Goal: Task Accomplishment & Management: Use online tool/utility

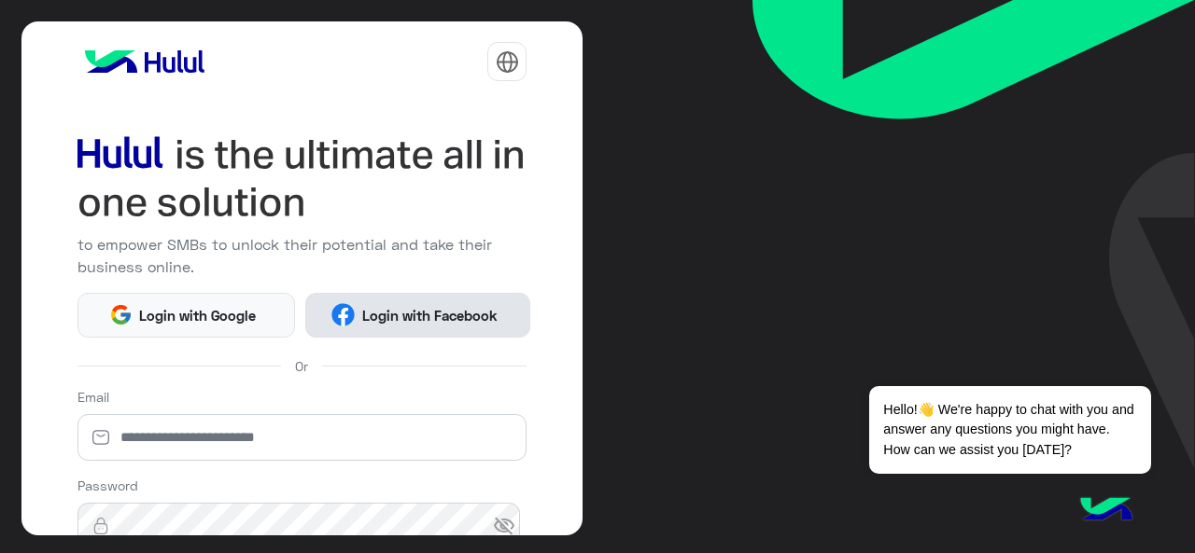
click at [349, 318] on img at bounding box center [342, 314] width 23 height 23
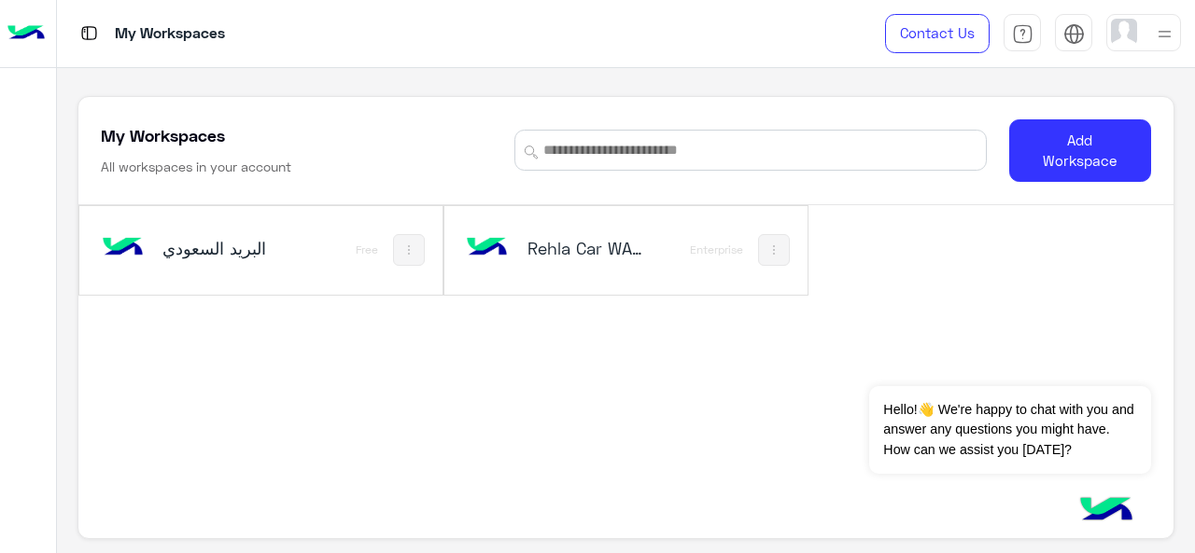
click at [539, 260] on div "Rehla Car WA/FB" at bounding box center [586, 250] width 118 height 26
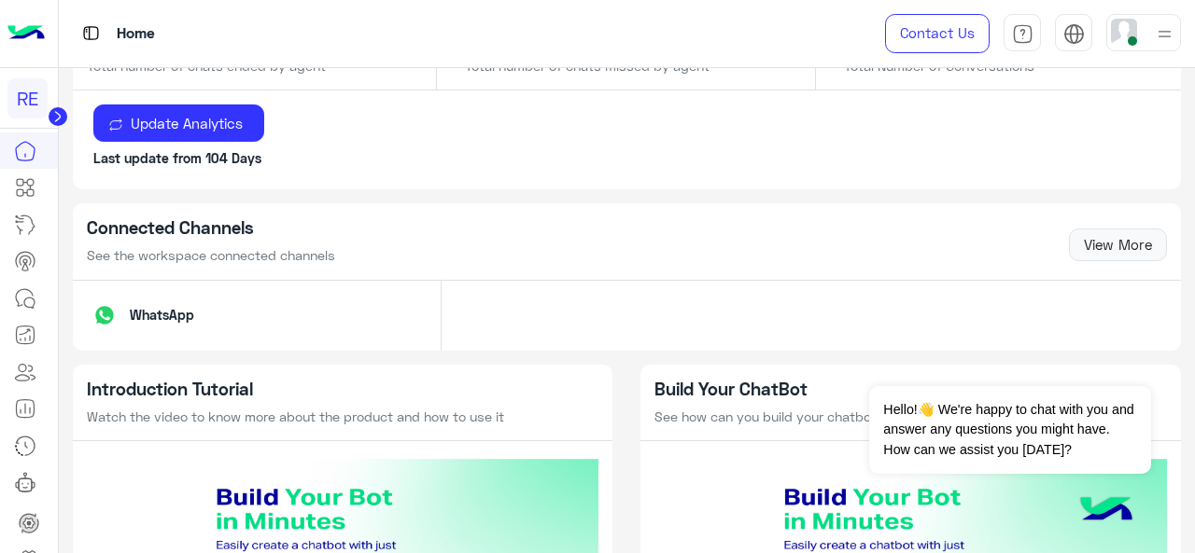
scroll to position [1105, 0]
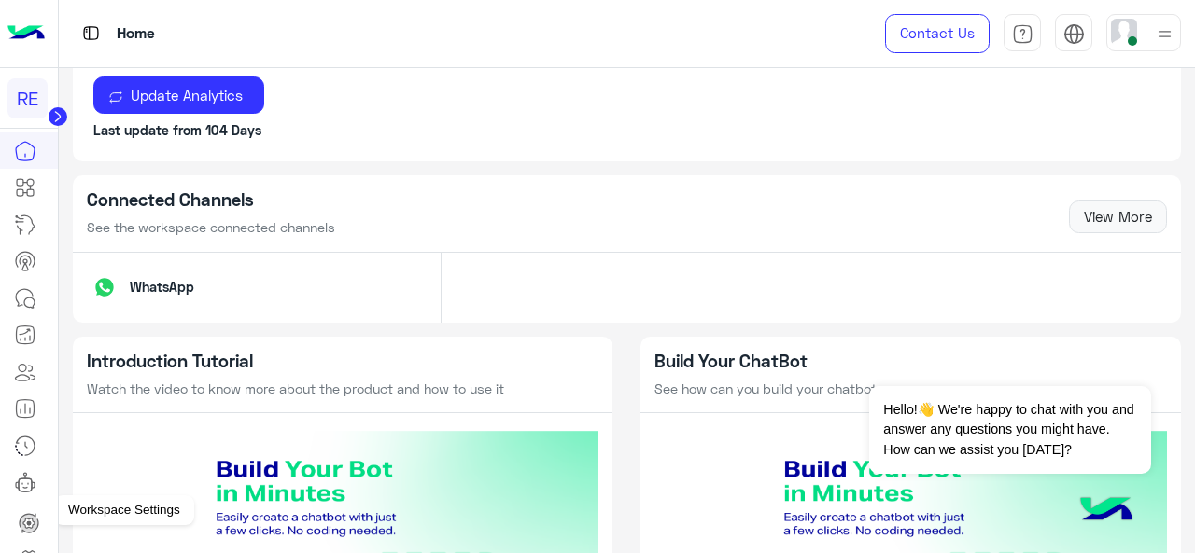
click at [44, 549] on link at bounding box center [29, 559] width 50 height 37
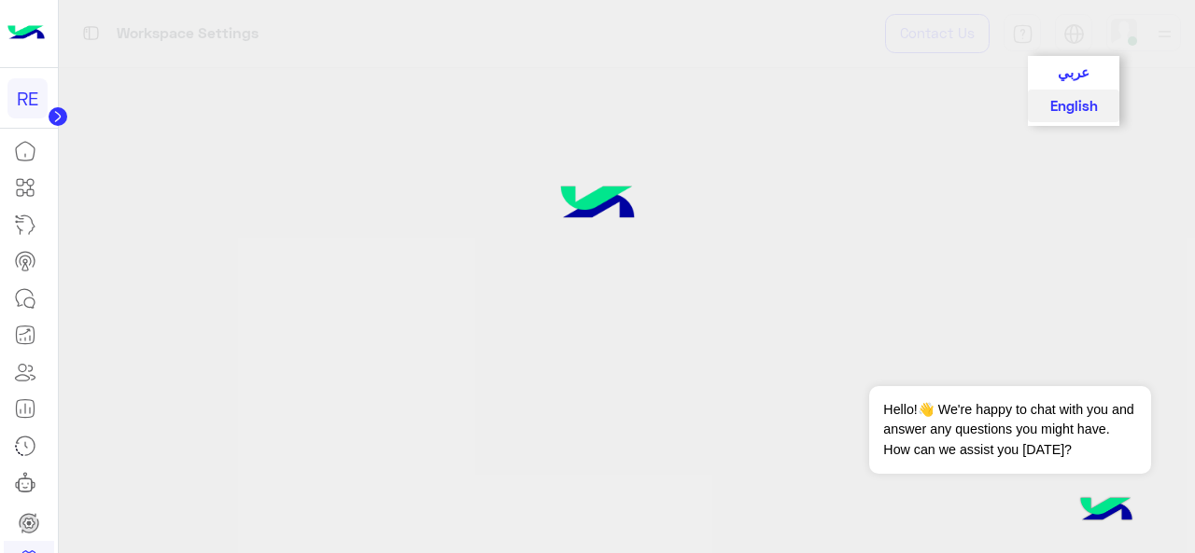
click at [1076, 33] on div at bounding box center [597, 276] width 1195 height 553
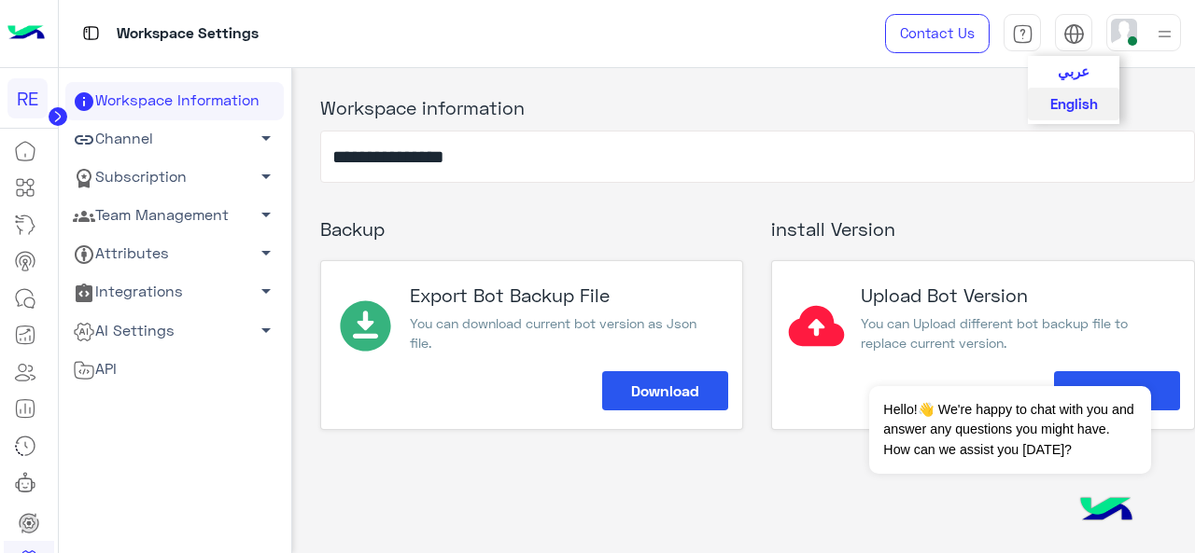
click at [1073, 73] on span "عربي" at bounding box center [1073, 71] width 32 height 17
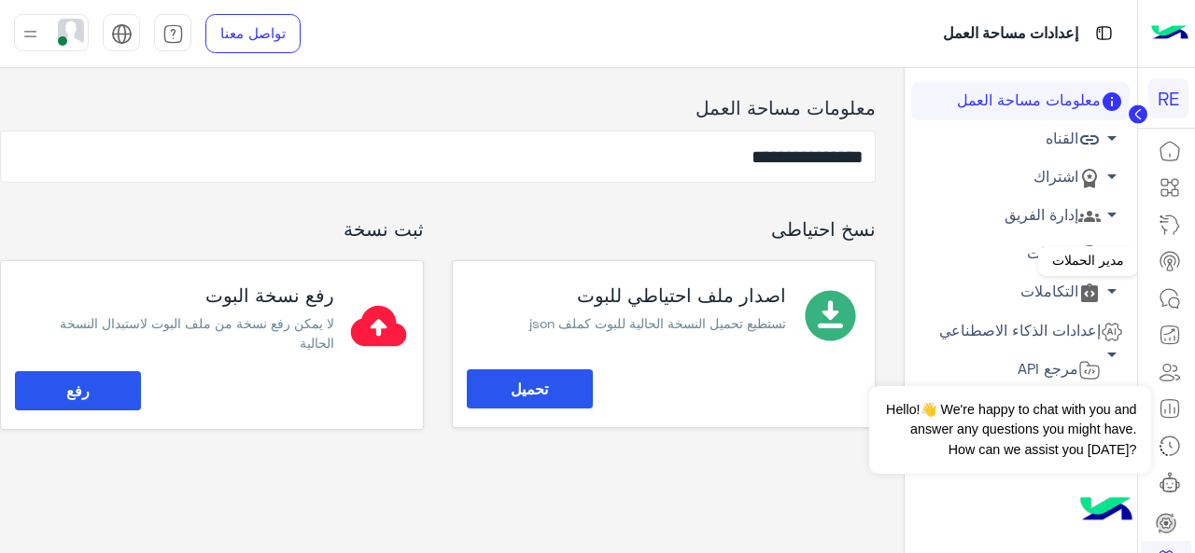
click at [1168, 263] on circle at bounding box center [1170, 261] width 4 height 4
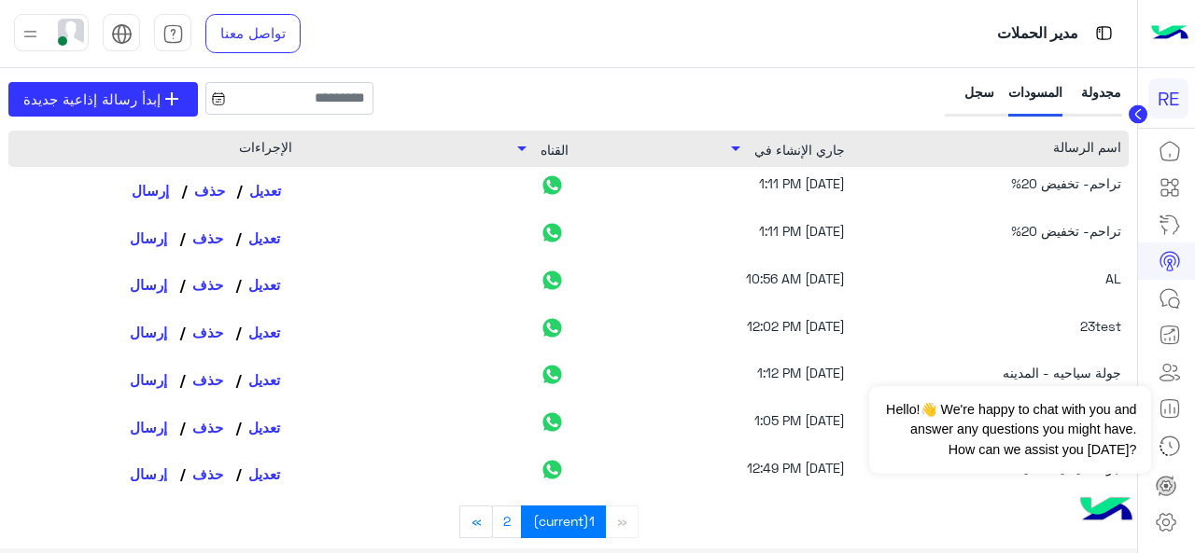
click at [276, 193] on link "تعديل" at bounding box center [263, 191] width 55 height 32
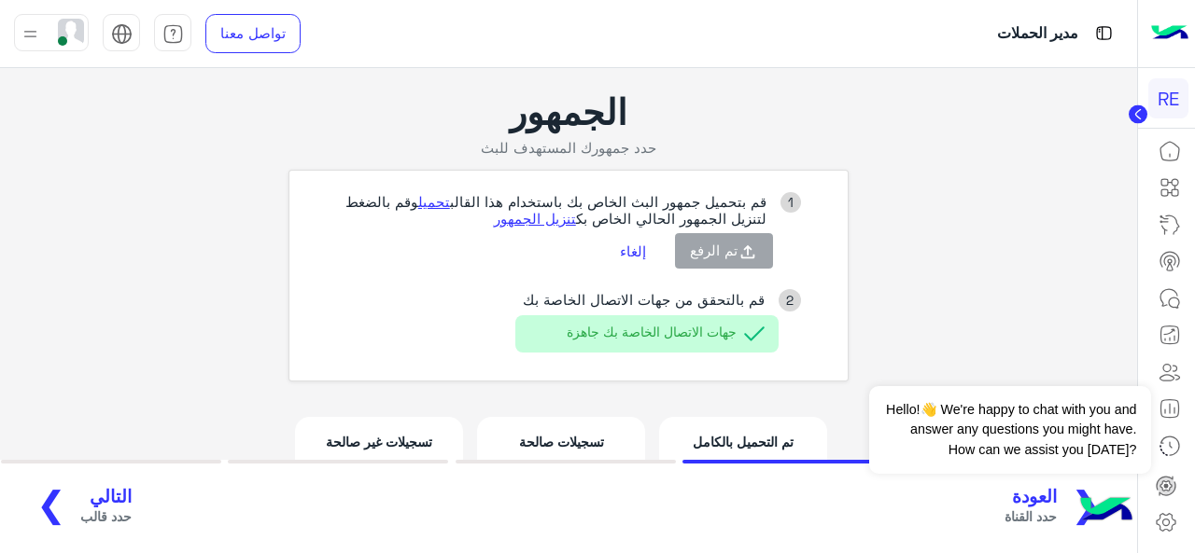
click at [248, 232] on app-broadcast-wa-creation "الجمهور حدد جمهورك المستهدف للبث 1 قم بتحميل جمهور البث الخاص بك باستخدام هذا ا…" at bounding box center [568, 312] width 1137 height 489
drag, startPoint x: 117, startPoint y: 465, endPoint x: 95, endPoint y: 520, distance: 59.1
click at [95, 520] on section "❮ العودة حدد القناة التالي حدد قالب ❯" at bounding box center [568, 506] width 1137 height 93
click at [95, 520] on span "حدد قالب" at bounding box center [105, 517] width 51 height 20
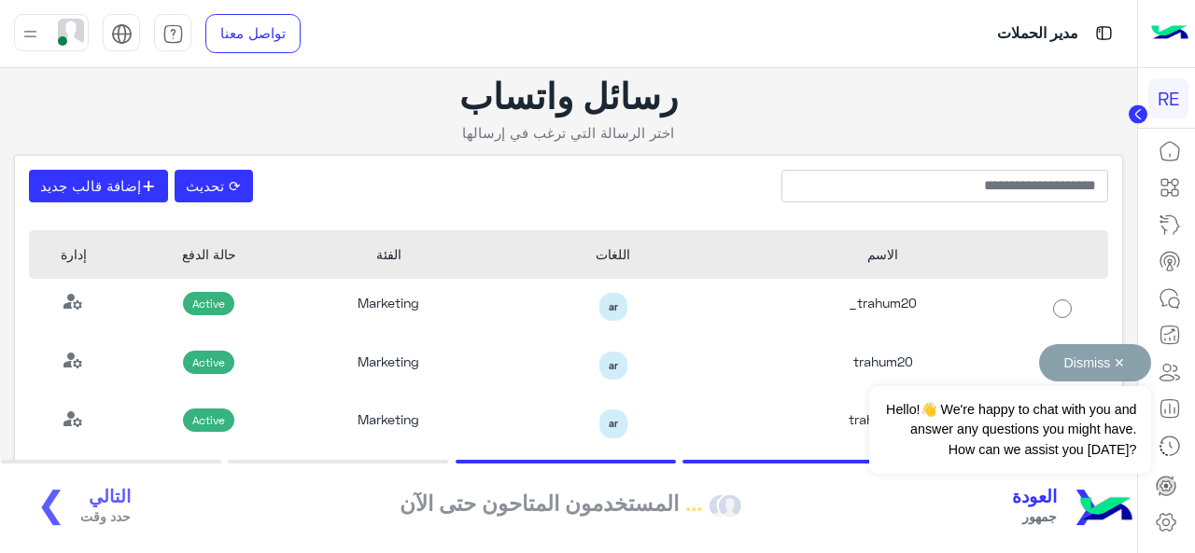
click at [881, 360] on div "Dismiss ✕ Hello!👋 We're happy to chat with you and answer any questions you mig…" at bounding box center [1009, 409] width 281 height 130
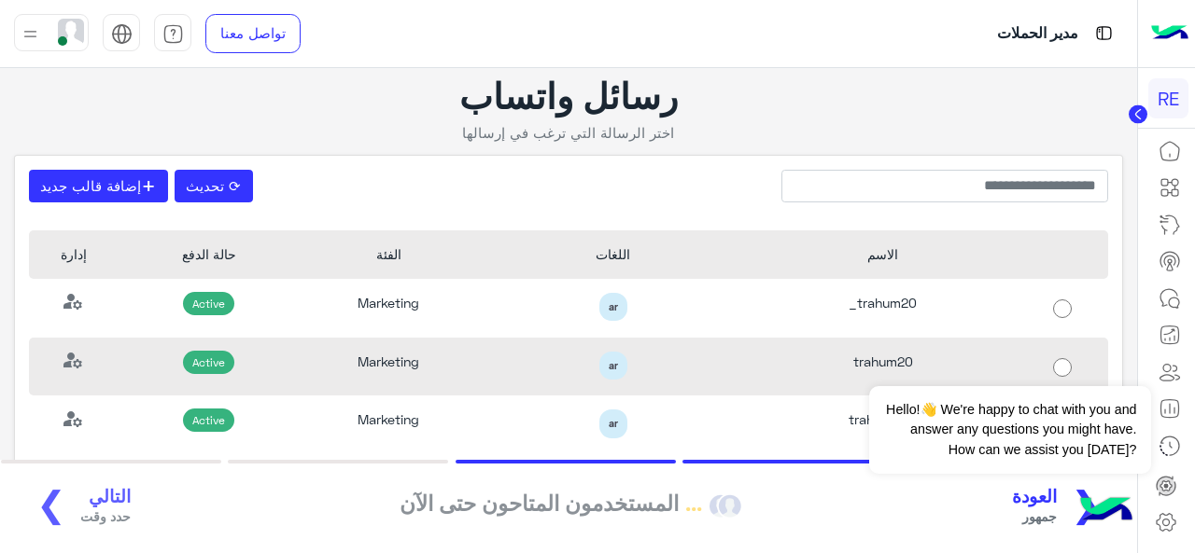
click at [867, 363] on div "trahum20" at bounding box center [883, 367] width 270 height 59
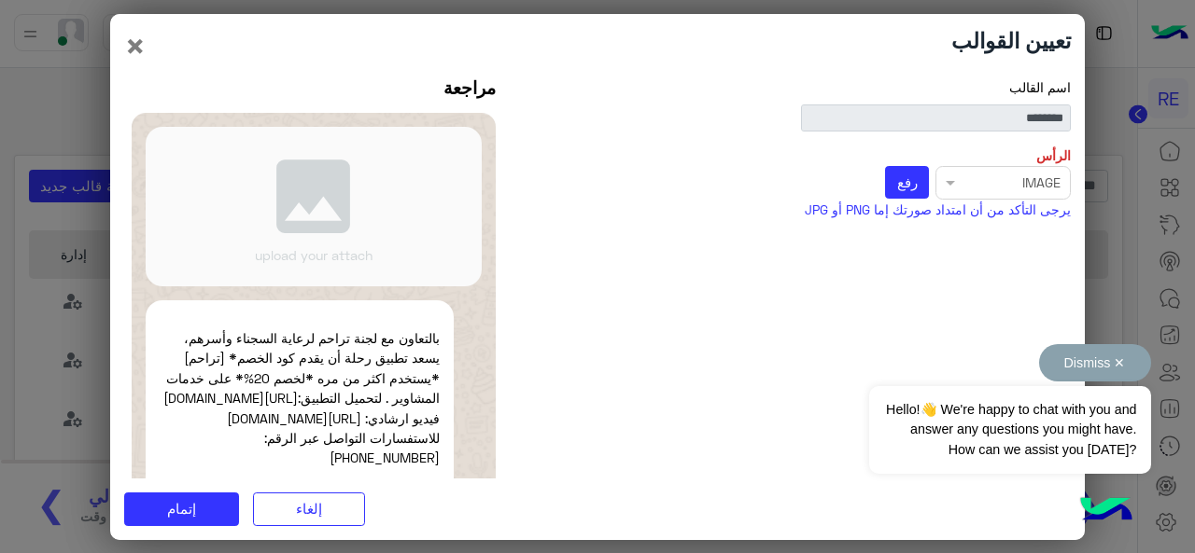
click at [1121, 361] on button "Dismiss ✕" at bounding box center [1095, 362] width 112 height 37
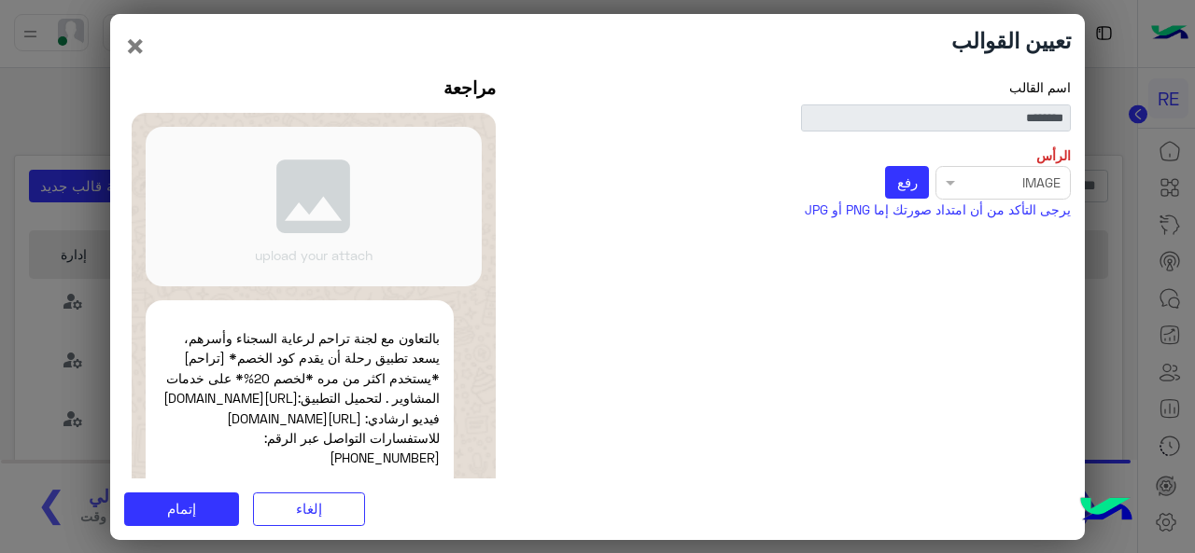
click at [946, 181] on div "Select file × IMAGE رفع" at bounding box center [800, 183] width 540 height 34
click at [959, 182] on div "Select file × IMAGE رفع" at bounding box center [800, 183] width 540 height 34
click at [950, 180] on div "Select file × IMAGE رفع" at bounding box center [800, 183] width 540 height 34
click at [921, 182] on button "رفع" at bounding box center [907, 183] width 44 height 34
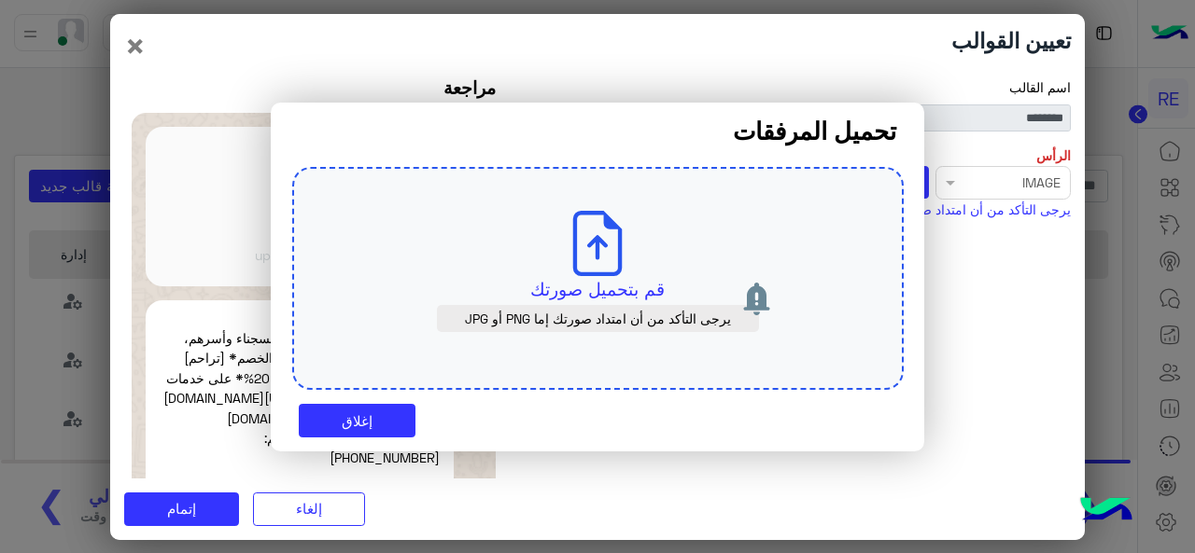
click at [591, 287] on p "قم بتحميل صورتك" at bounding box center [598, 289] width 524 height 26
click at [539, 285] on p "قم بتحميل صورتك" at bounding box center [598, 289] width 524 height 26
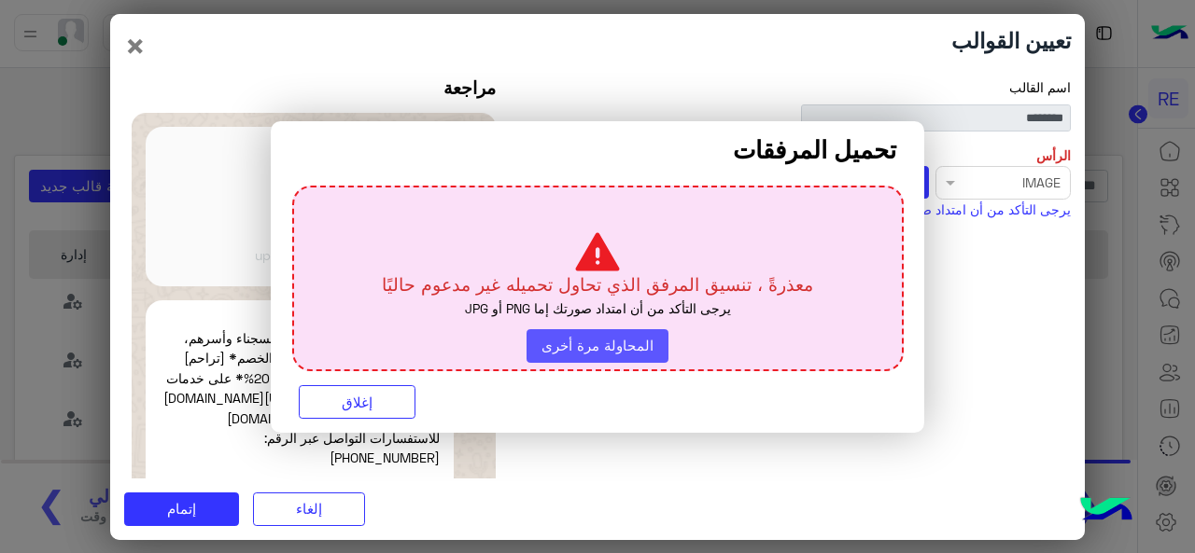
click at [551, 354] on button "المحاولة مرة أخرى" at bounding box center [597, 346] width 142 height 34
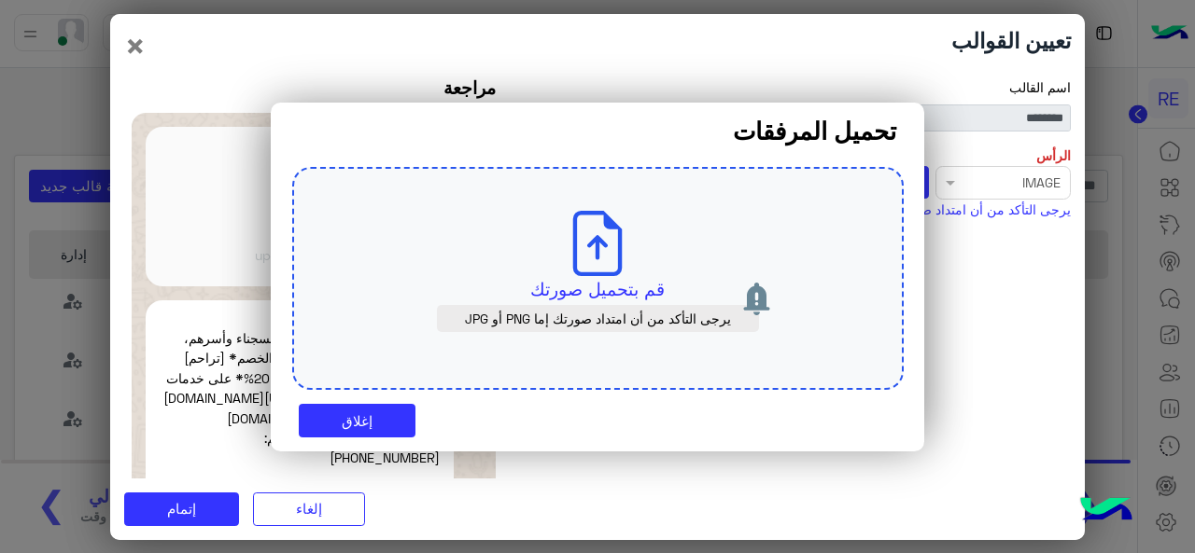
click at [575, 346] on div "قم بتحميل صورتك يرجى التأكد من أن امتداد صورتك إما PNG أو JPG" at bounding box center [597, 279] width 611 height 224
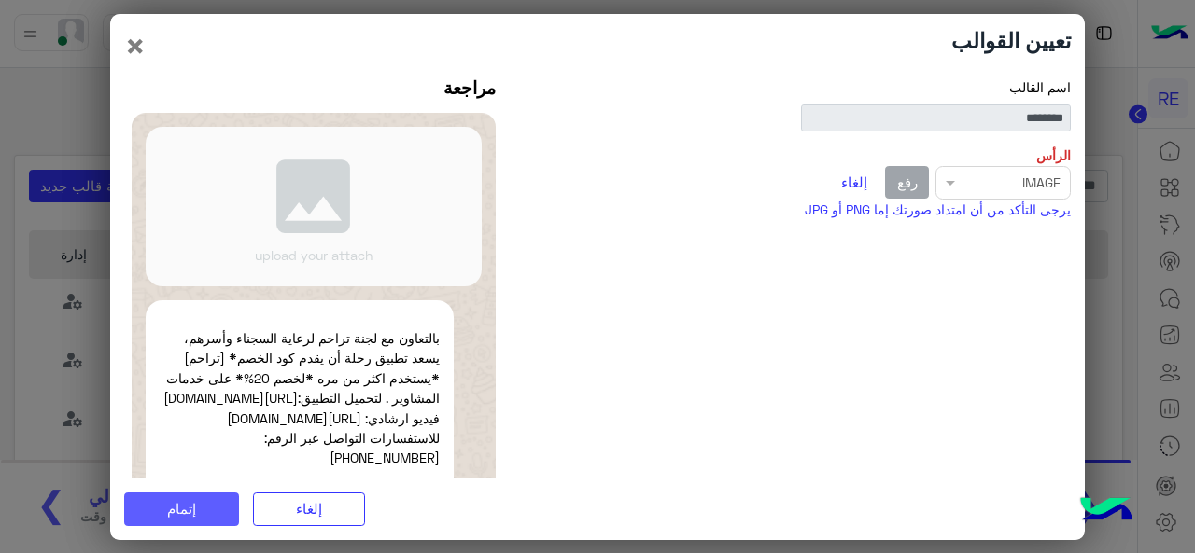
click at [194, 510] on span "إتمام" at bounding box center [181, 508] width 29 height 17
click at [952, 189] on div "Select file × IMAGE رفع إلغاء" at bounding box center [800, 183] width 540 height 34
click at [178, 511] on span "إتمام" at bounding box center [181, 508] width 29 height 17
click at [325, 507] on button "إلغاء" at bounding box center [309, 510] width 112 height 34
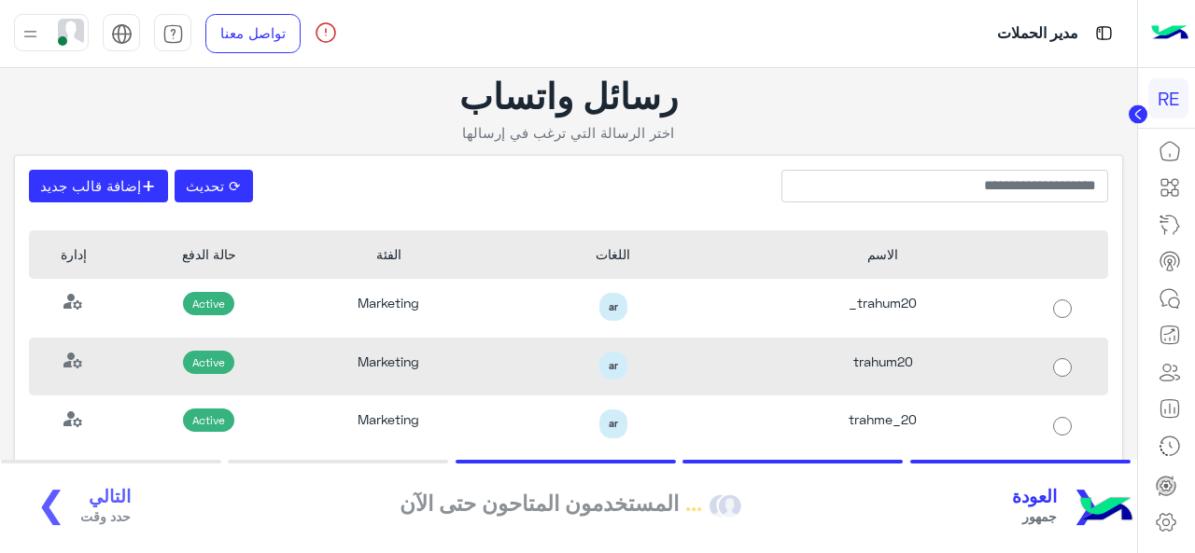
click at [808, 378] on div "trahum20" at bounding box center [883, 367] width 270 height 59
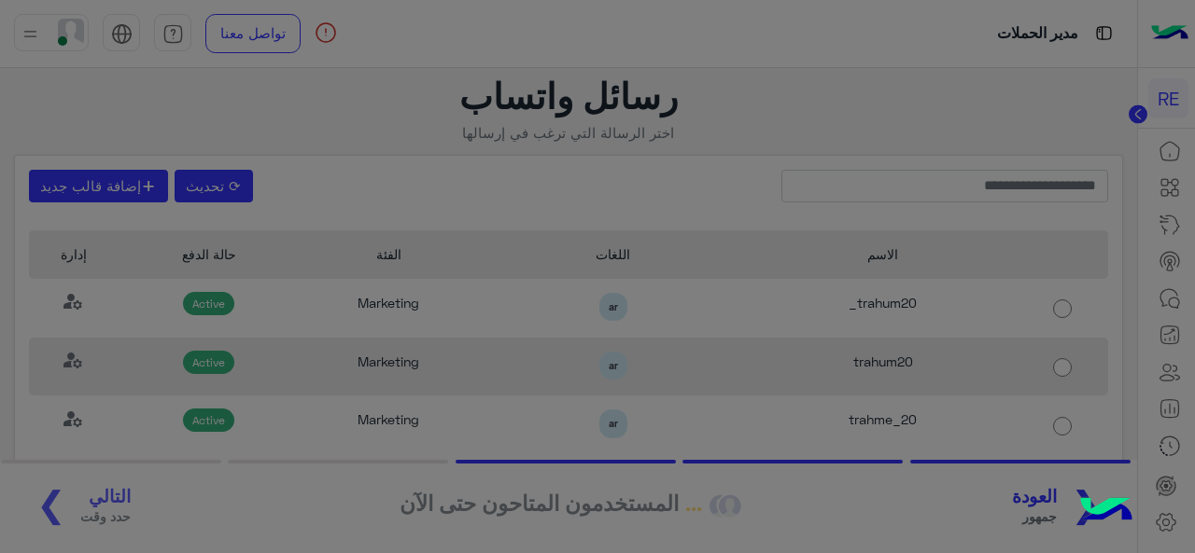
click at [808, 348] on div at bounding box center [730, 336] width 385 height 24
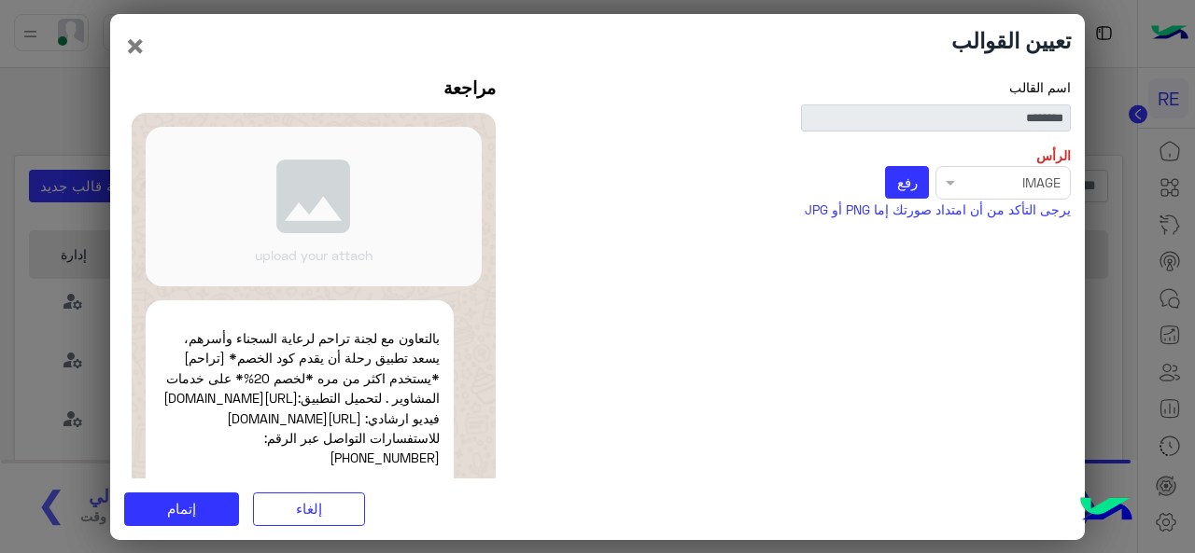
click at [942, 180] on div "Select file × IMAGE رفع" at bounding box center [800, 183] width 540 height 34
click at [952, 181] on div "Select file × IMAGE رفع" at bounding box center [800, 183] width 540 height 34
click at [912, 181] on span "رفع" at bounding box center [907, 182] width 21 height 17
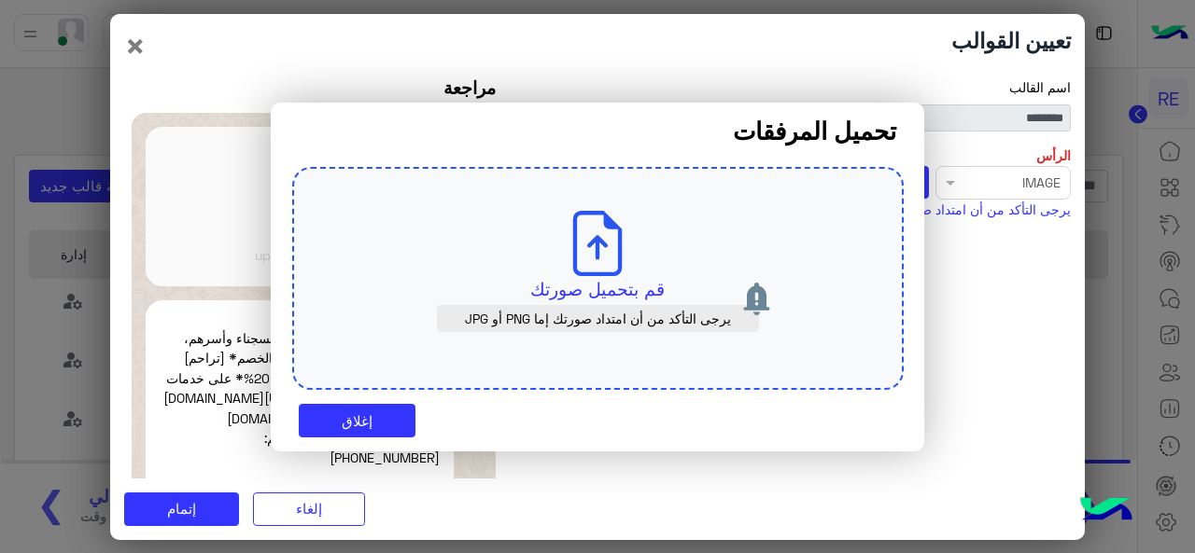
click at [682, 255] on div "قم بتحميل صورتك يرجى التأكد من أن امتداد صورتك إما PNG أو JPG" at bounding box center [597, 279] width 611 height 224
click at [616, 264] on icon at bounding box center [597, 243] width 65 height 65
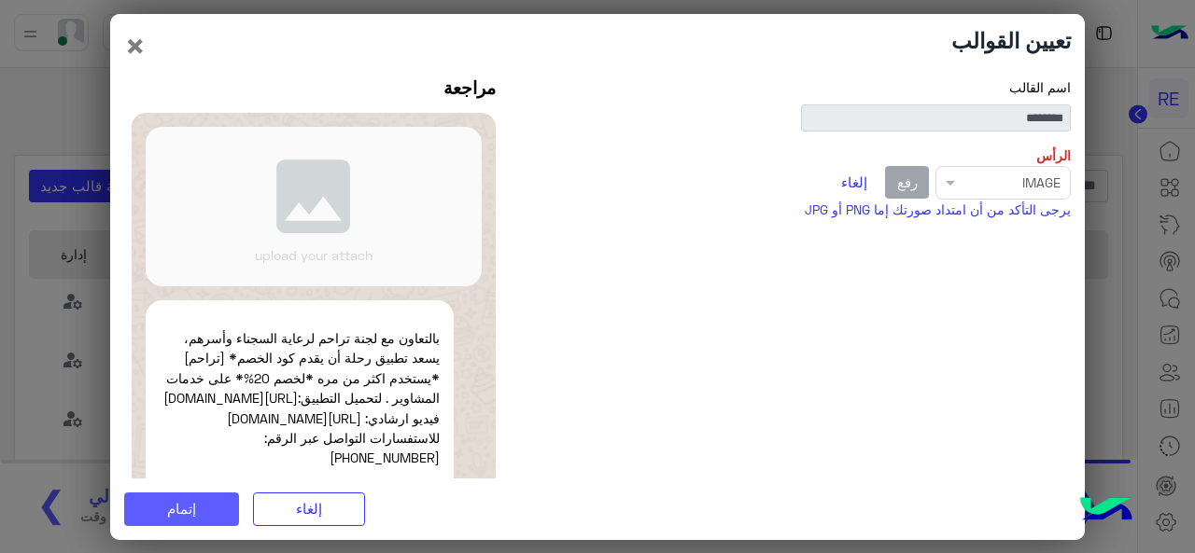
click at [196, 508] on span "إتمام" at bounding box center [181, 508] width 29 height 17
click at [957, 189] on div "Select file × IMAGE رفع إلغاء" at bounding box center [800, 183] width 540 height 34
click at [366, 225] on span "image" at bounding box center [313, 196] width 294 height 98
click at [302, 516] on button "إلغاء" at bounding box center [309, 510] width 112 height 34
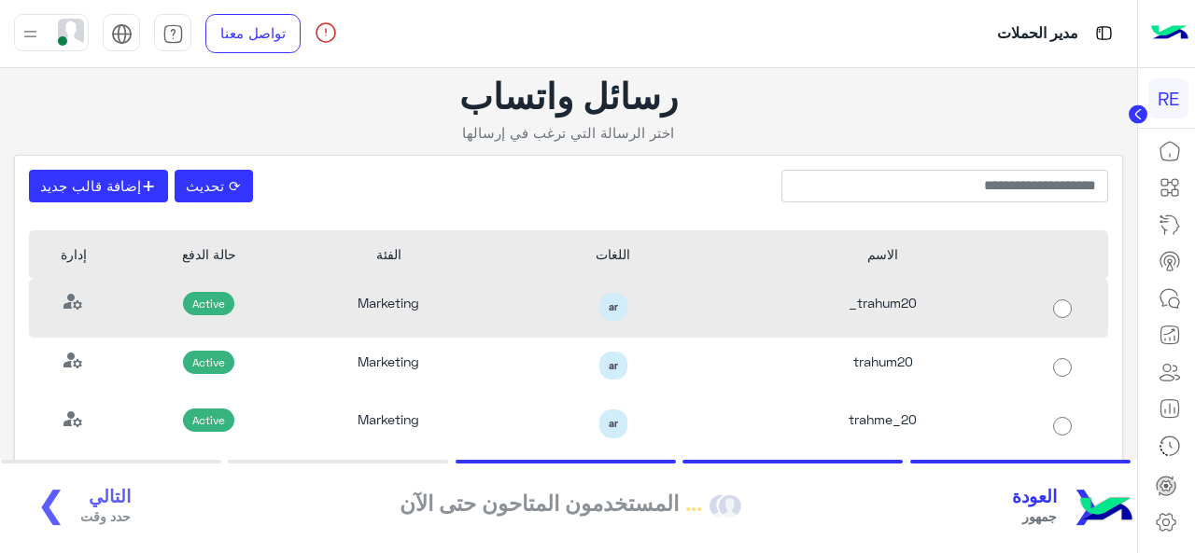
click at [869, 296] on div "trahum20_" at bounding box center [883, 308] width 270 height 59
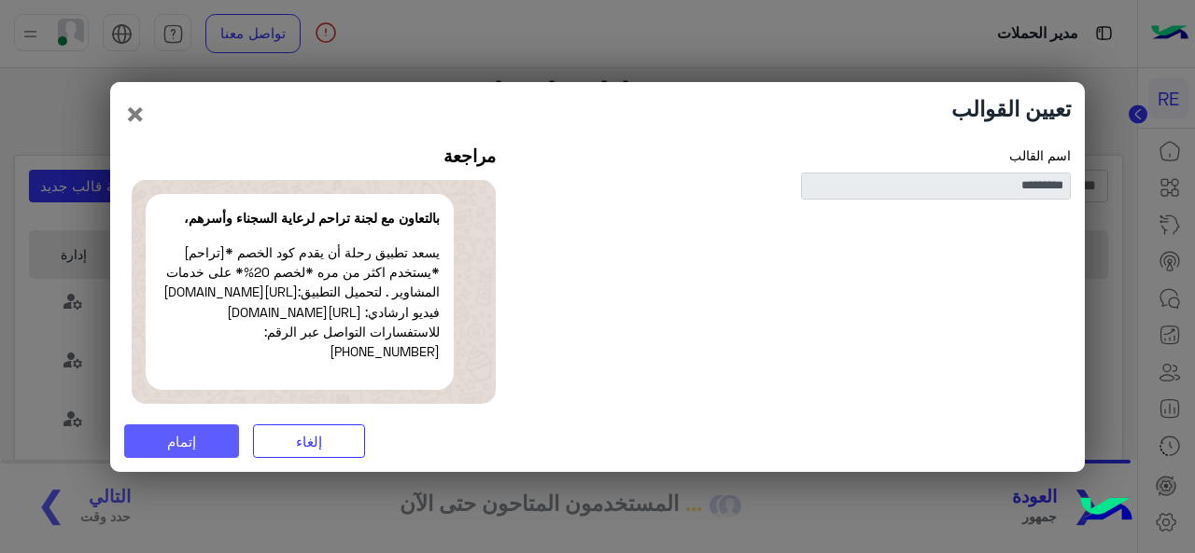
click at [206, 458] on button "إتمام" at bounding box center [181, 442] width 115 height 34
click at [138, 106] on button "×" at bounding box center [135, 113] width 22 height 35
